Goal: Task Accomplishment & Management: Manage account settings

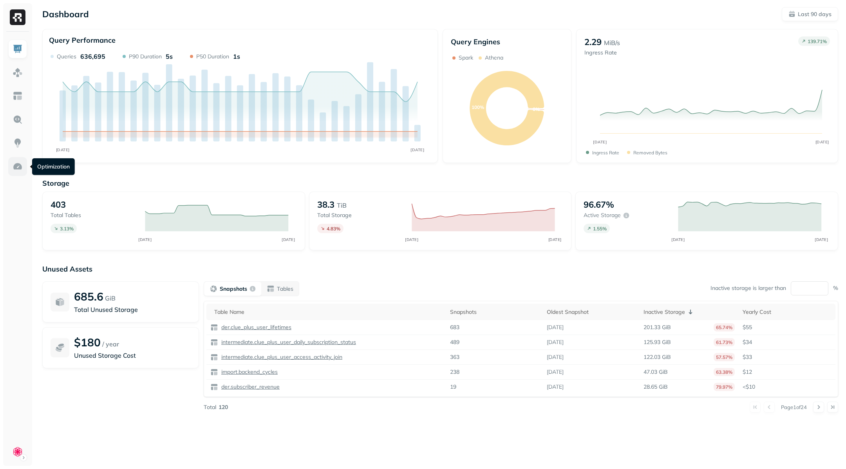
click at [20, 166] on img at bounding box center [18, 166] width 10 height 10
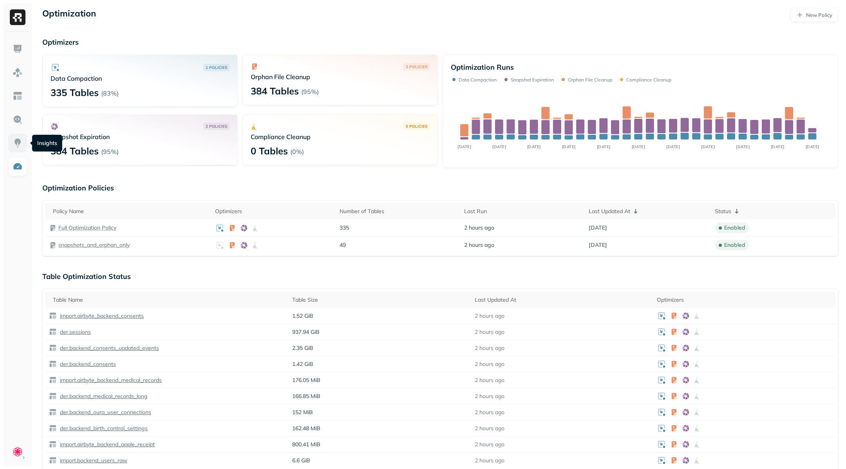
click at [19, 143] on img at bounding box center [18, 143] width 10 height 10
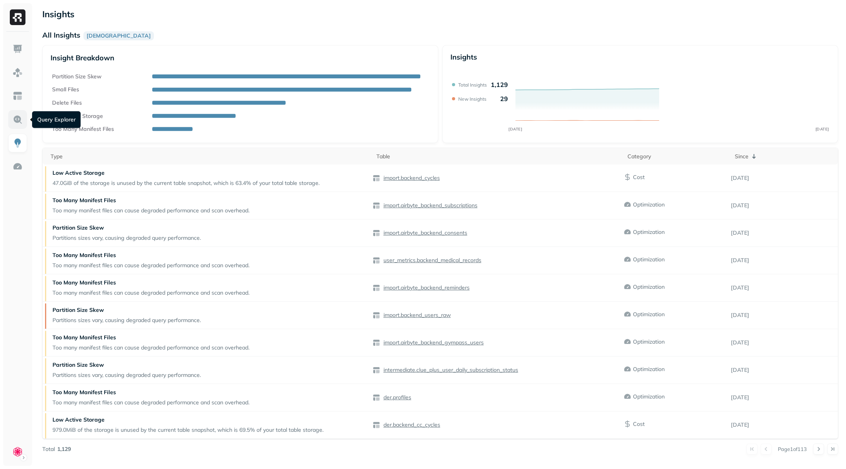
click at [16, 114] on link at bounding box center [17, 119] width 19 height 19
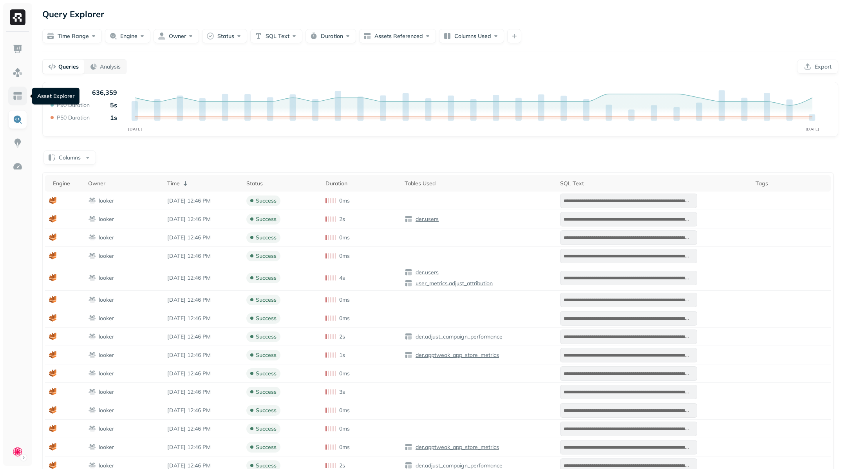
click at [20, 95] on img at bounding box center [18, 96] width 10 height 10
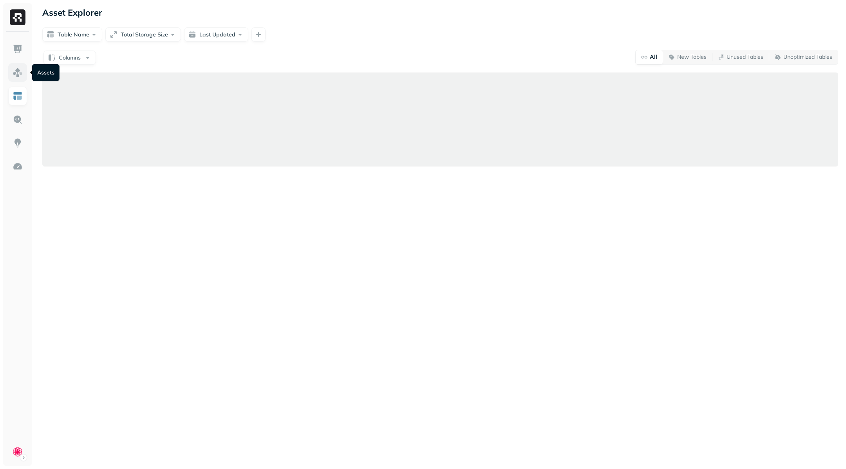
click at [20, 67] on img at bounding box center [18, 72] width 10 height 10
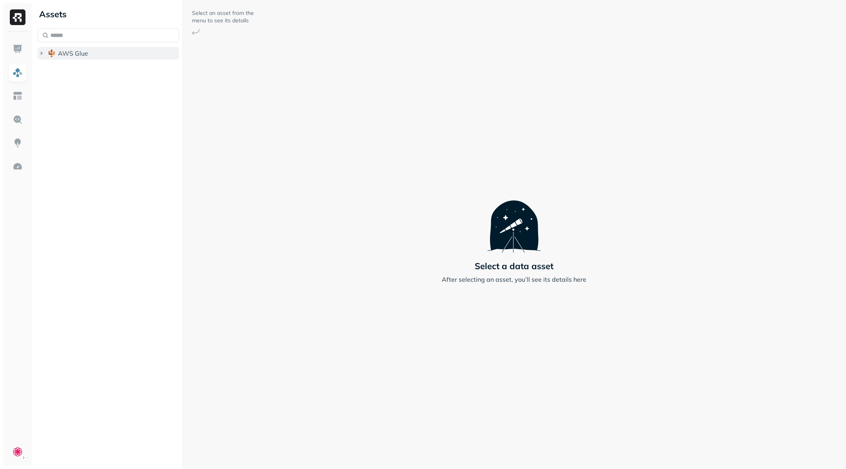
click at [38, 52] on icon "button" at bounding box center [42, 53] width 8 height 8
click at [48, 102] on icon "button" at bounding box center [49, 100] width 8 height 8
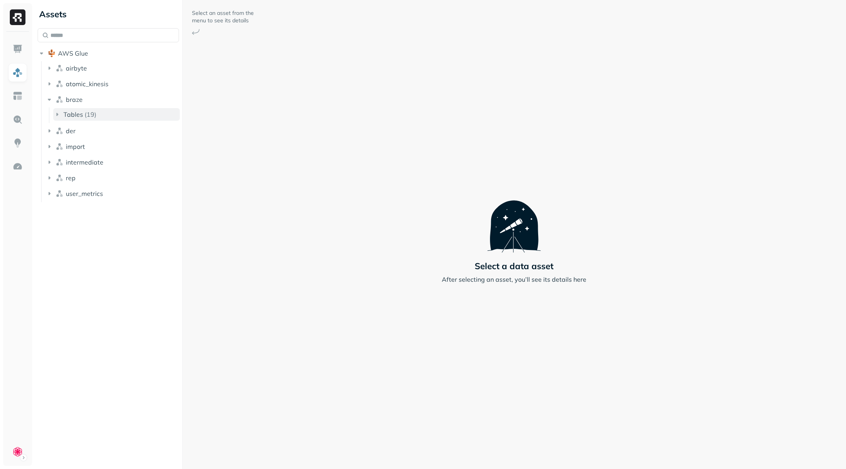
click at [54, 113] on icon "button" at bounding box center [57, 114] width 8 height 8
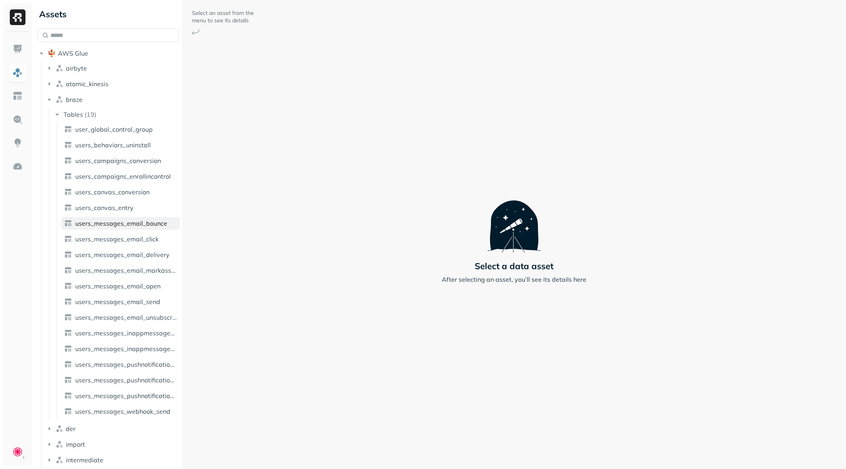
scroll to position [33, 0]
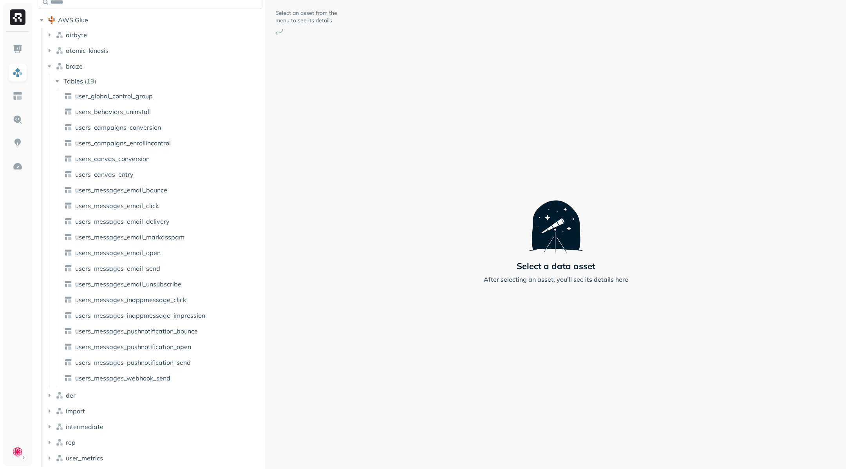
click at [289, 182] on div "Assets AWS Glue airbyte atomic_kinesis braze Tables ( 19 ) user_global_control_…" at bounding box center [440, 234] width 812 height 469
click at [52, 392] on icon "button" at bounding box center [49, 395] width 8 height 8
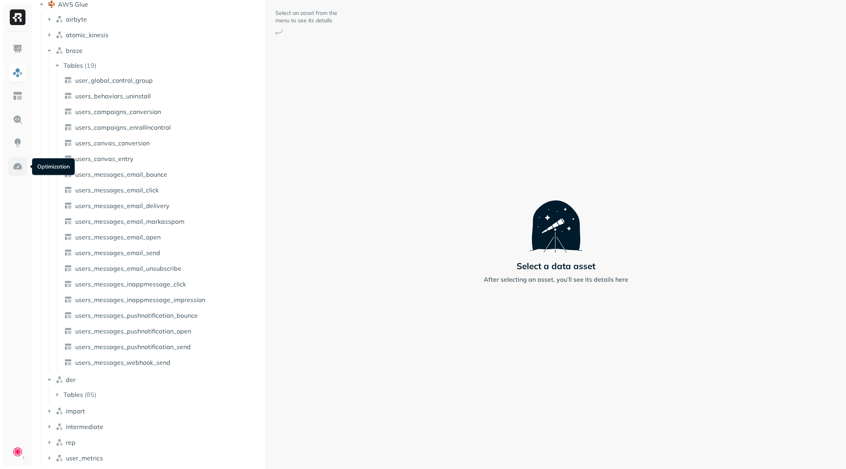
click at [14, 166] on img at bounding box center [18, 166] width 10 height 10
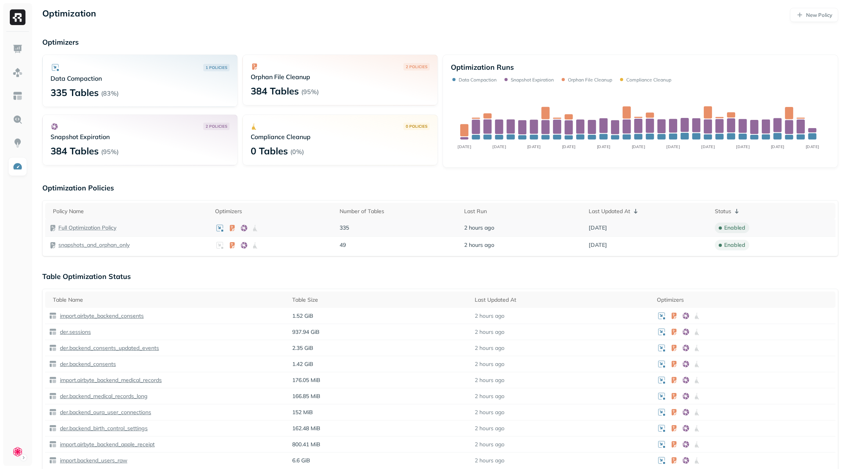
click at [105, 228] on p "Full Optimization Policy" at bounding box center [87, 227] width 58 height 7
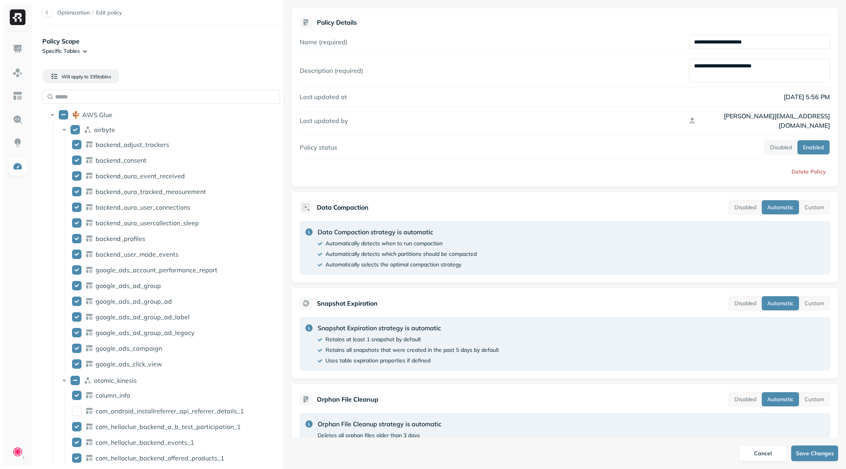
click at [83, 52] on html "Optimization / Edit policy Policy Scope Specific Tables Will apply to 335 table…" at bounding box center [423, 234] width 846 height 469
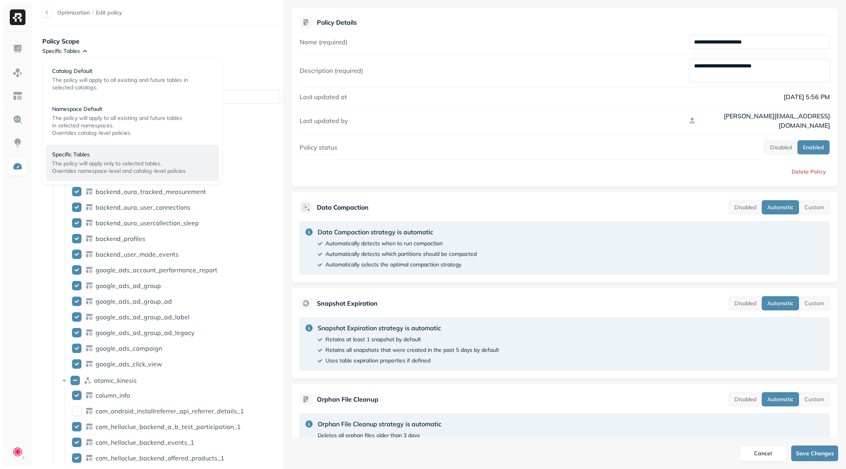
click at [133, 43] on html "Optimization / Edit policy Policy Scope Specific Tables Will apply to 335 table…" at bounding box center [423, 234] width 846 height 469
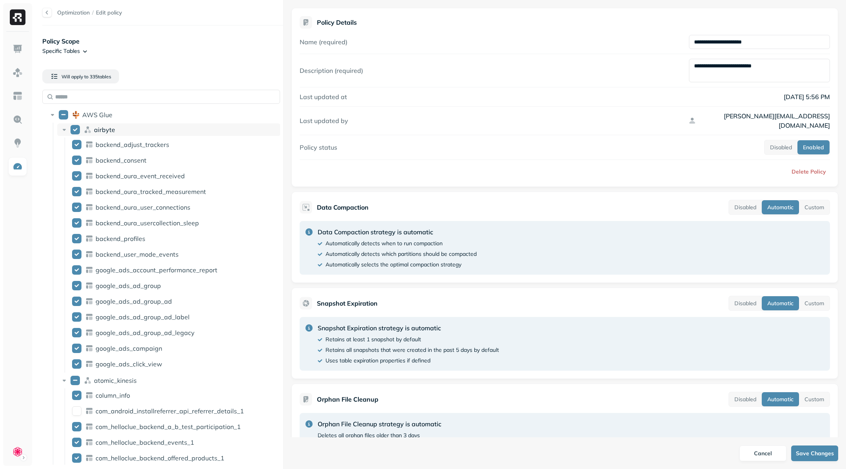
click at [63, 131] on icon at bounding box center [64, 130] width 8 height 8
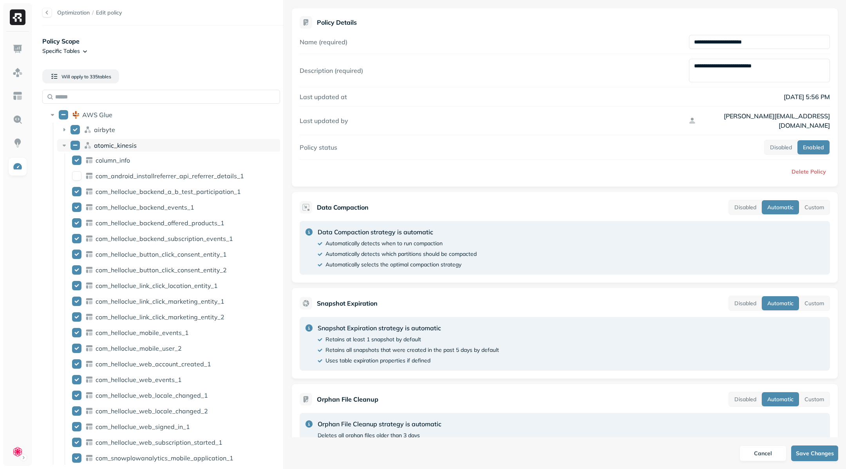
click at [61, 147] on icon at bounding box center [64, 145] width 8 height 8
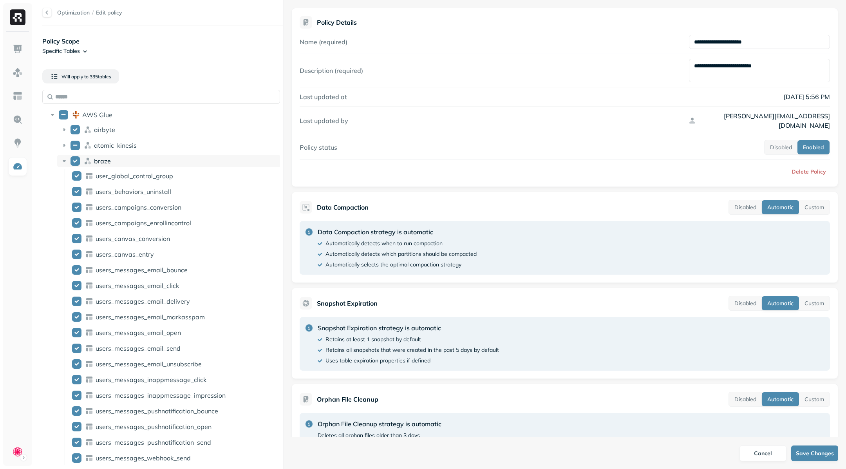
click at [61, 162] on icon at bounding box center [64, 161] width 8 height 8
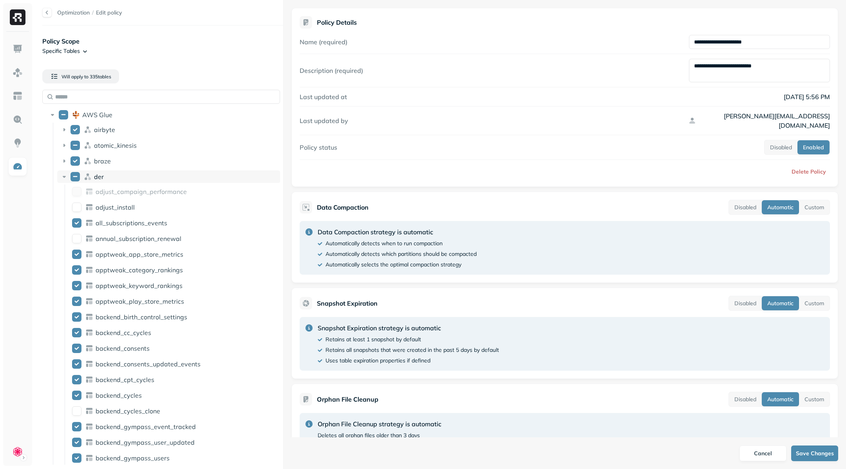
click at [61, 173] on icon at bounding box center [64, 177] width 8 height 8
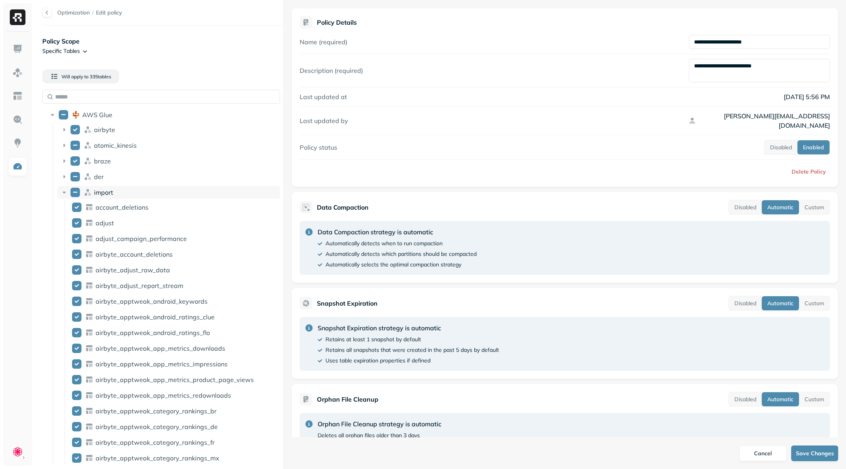
click at [61, 189] on icon at bounding box center [64, 192] width 8 height 8
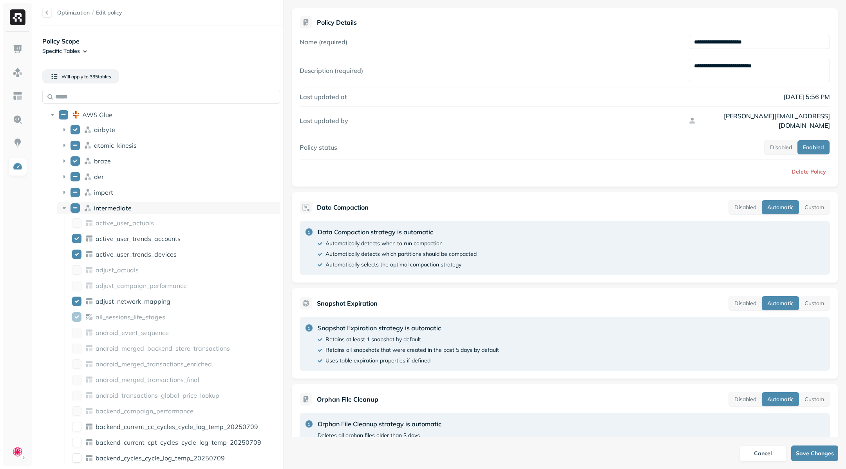
click at [64, 206] on icon at bounding box center [64, 208] width 8 height 8
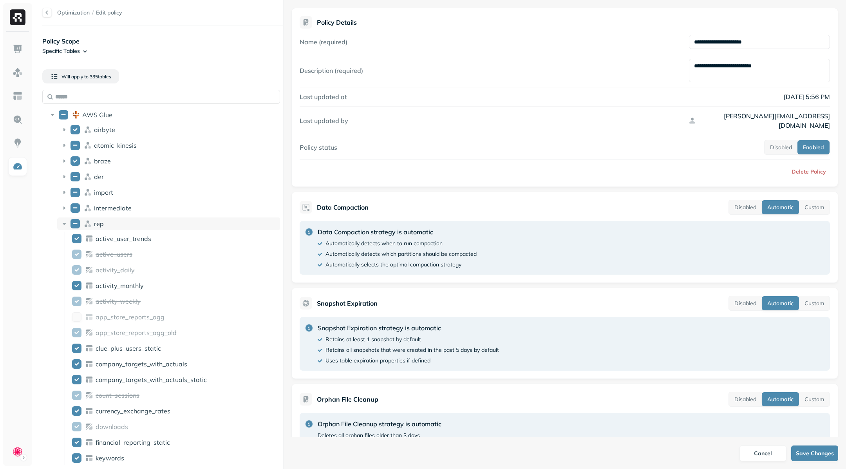
click at [65, 225] on icon at bounding box center [64, 224] width 8 height 8
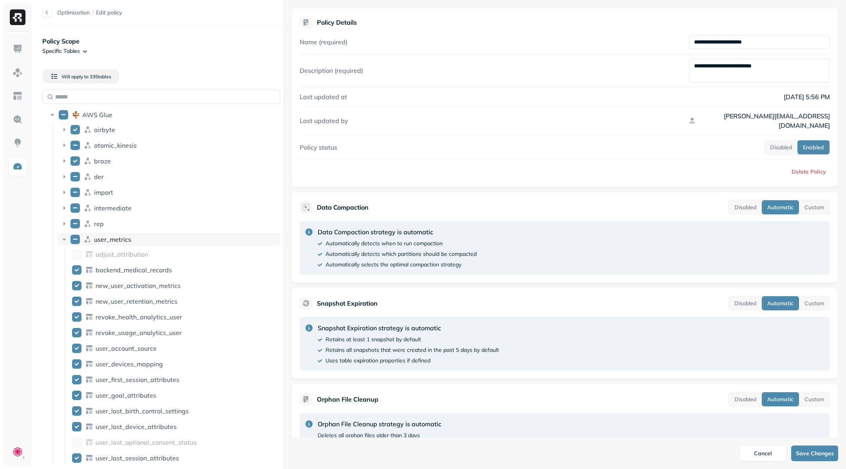
click at [65, 242] on icon at bounding box center [64, 239] width 8 height 8
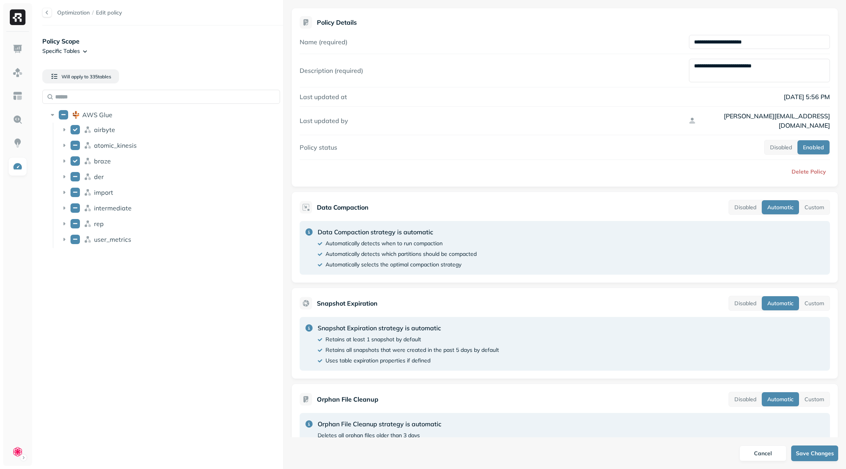
click at [83, 47] on html "**********" at bounding box center [423, 234] width 846 height 469
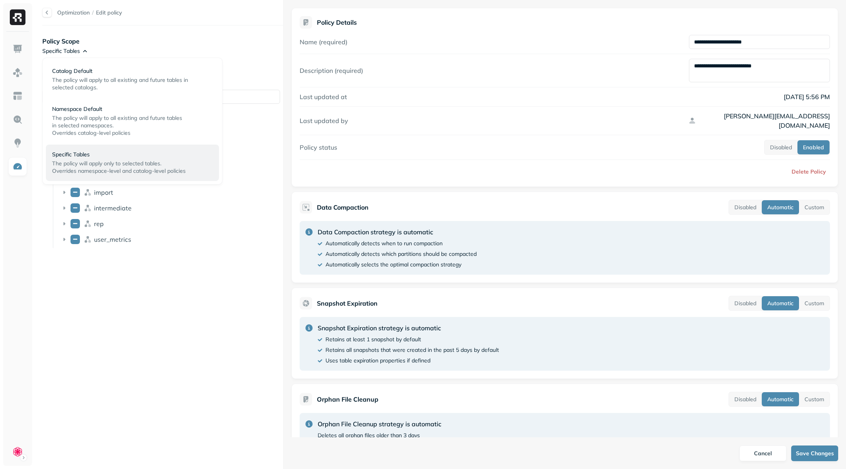
click at [161, 31] on html "**********" at bounding box center [423, 234] width 846 height 469
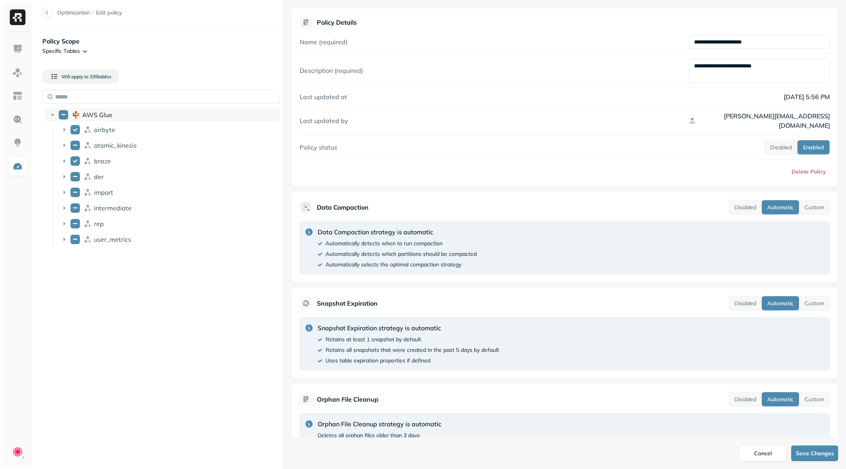
click at [51, 112] on icon at bounding box center [53, 115] width 8 height 8
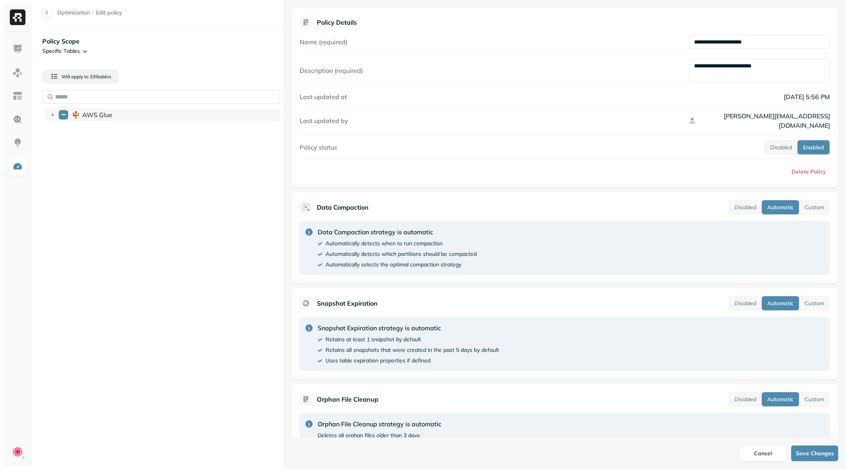
click at [55, 114] on icon at bounding box center [53, 115] width 8 height 8
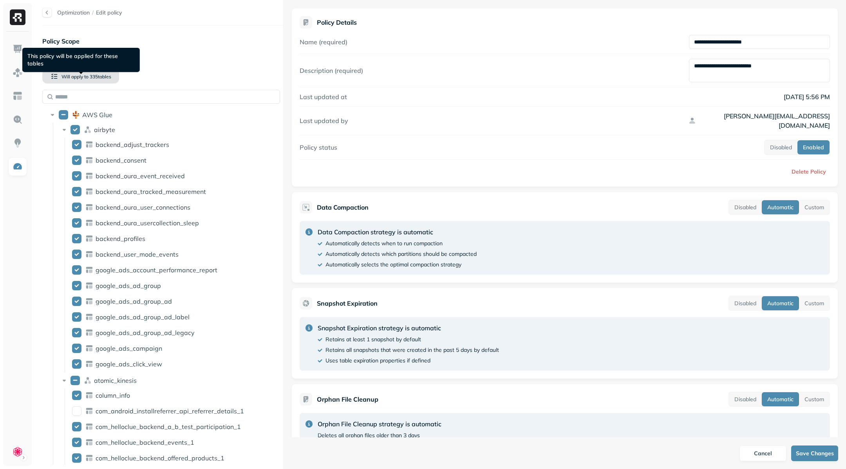
click at [82, 74] on span "Will apply to" at bounding box center [74, 77] width 27 height 6
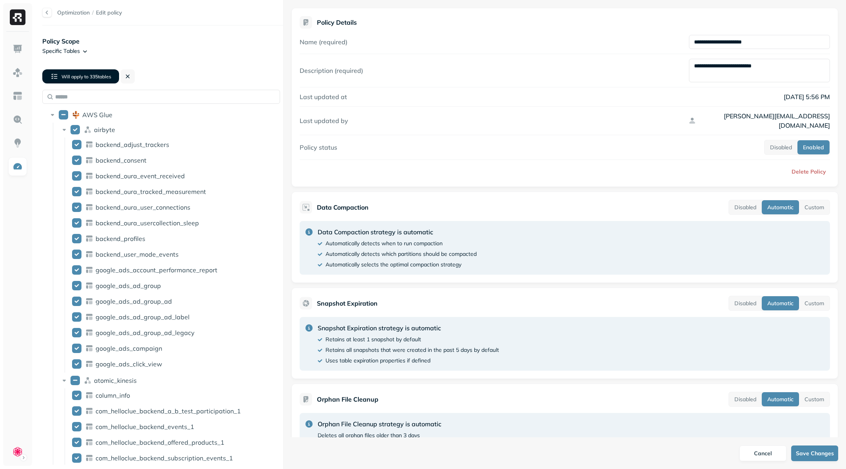
click at [82, 74] on span "Will apply to" at bounding box center [74, 77] width 27 height 6
click at [105, 77] on span "335 table s" at bounding box center [100, 77] width 23 height 6
click at [107, 79] on span "335 table s" at bounding box center [100, 77] width 23 height 6
click at [13, 71] on img at bounding box center [18, 72] width 10 height 10
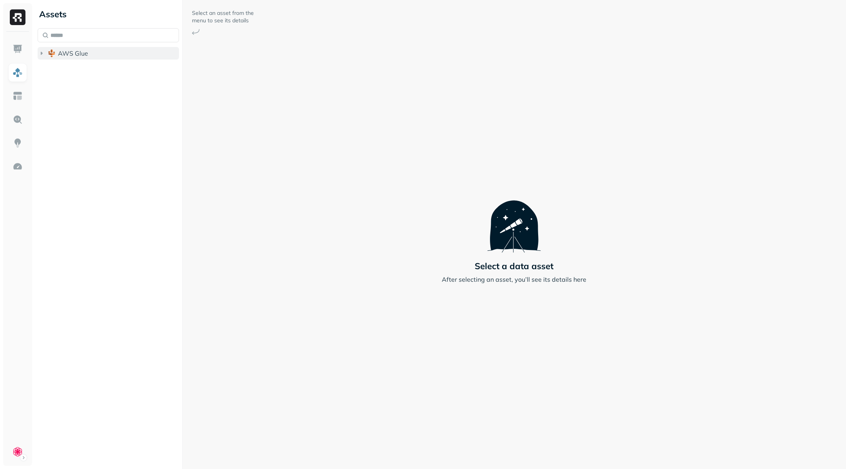
click at [42, 53] on icon "button" at bounding box center [42, 53] width 2 height 3
click at [99, 37] on input "text" at bounding box center [108, 35] width 141 height 14
click at [25, 167] on link at bounding box center [17, 166] width 19 height 19
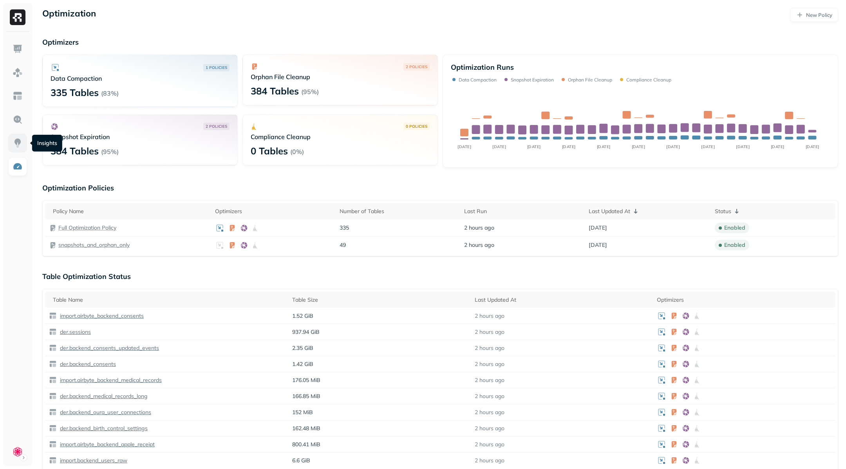
click at [23, 141] on link at bounding box center [17, 143] width 19 height 19
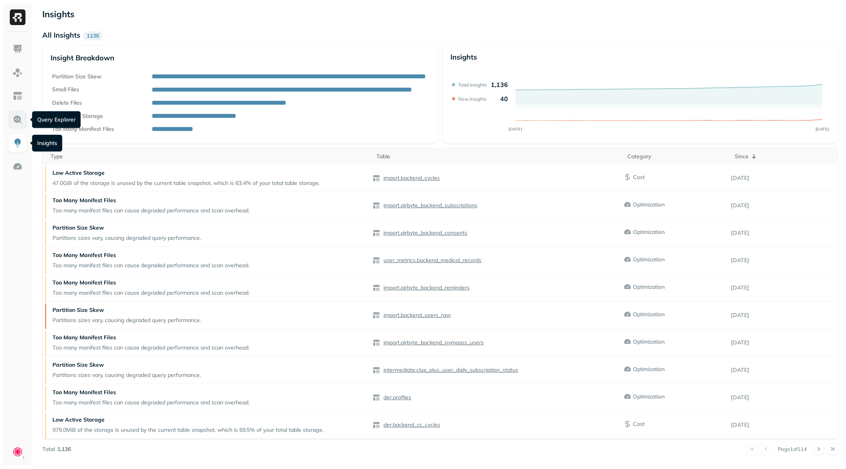
click at [24, 121] on link at bounding box center [17, 119] width 19 height 19
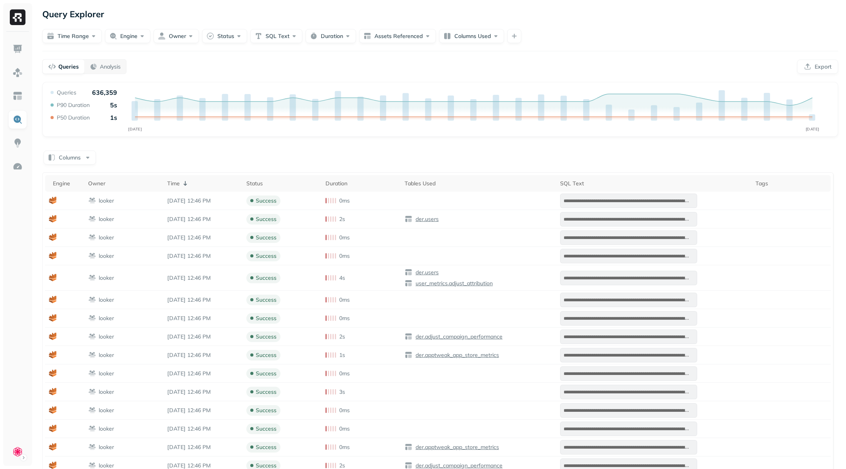
click at [12, 130] on ul at bounding box center [18, 250] width 20 height 421
click at [12, 137] on link at bounding box center [17, 143] width 19 height 19
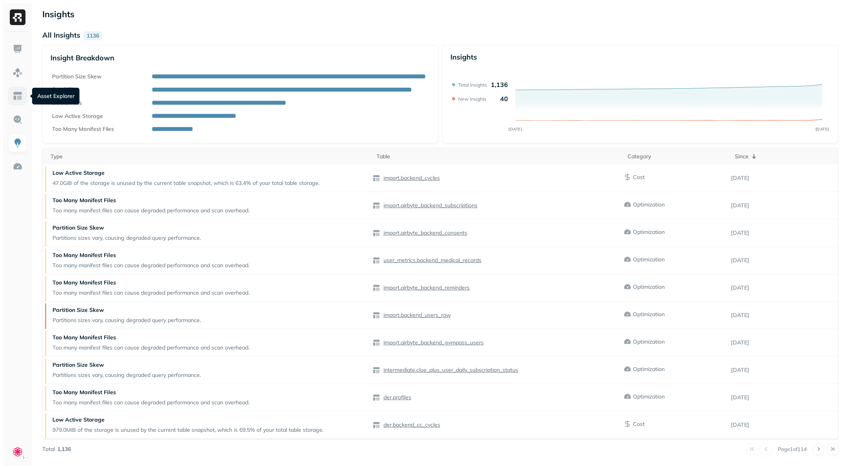
click at [20, 99] on img at bounding box center [18, 96] width 10 height 10
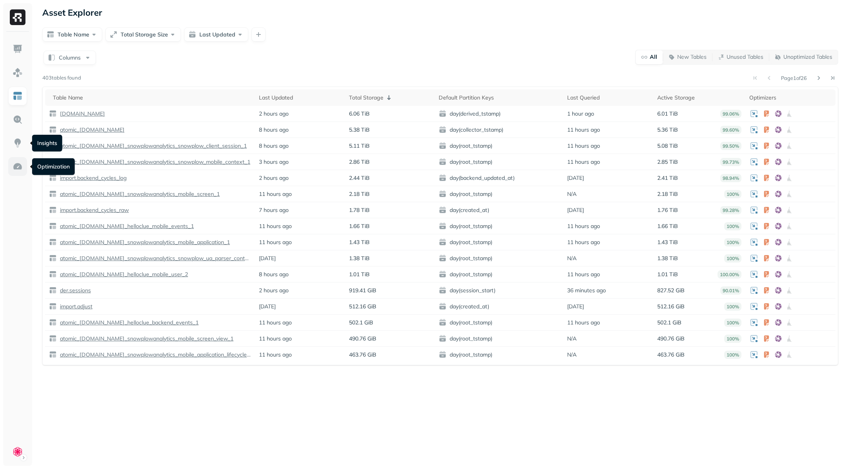
click at [17, 162] on img at bounding box center [18, 166] width 10 height 10
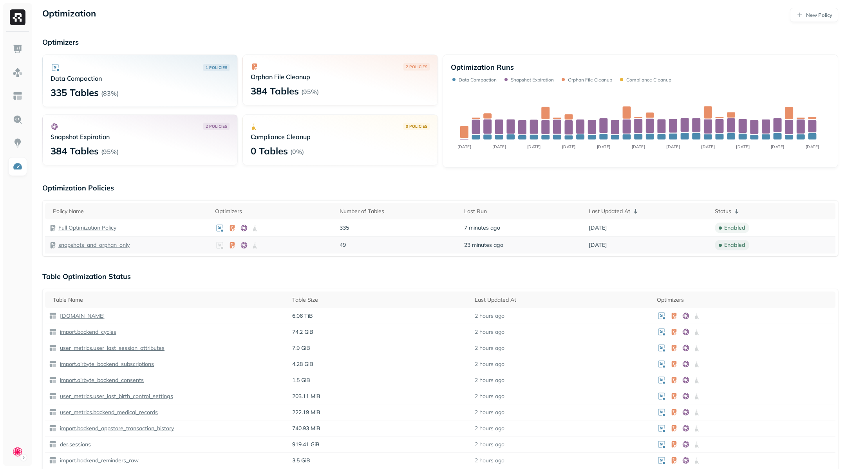
click at [110, 244] on p "snapshots_and_orphan_only" at bounding box center [93, 244] width 71 height 7
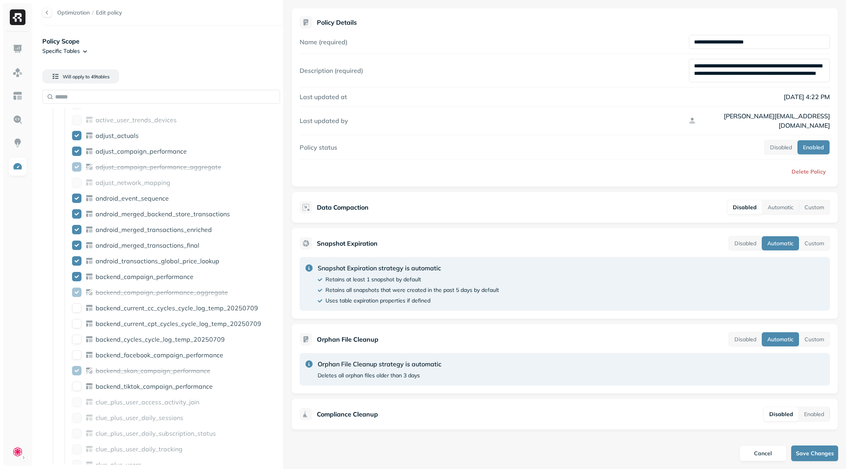
scroll to position [3963, 0]
